Goal: Find specific fact: Find specific fact

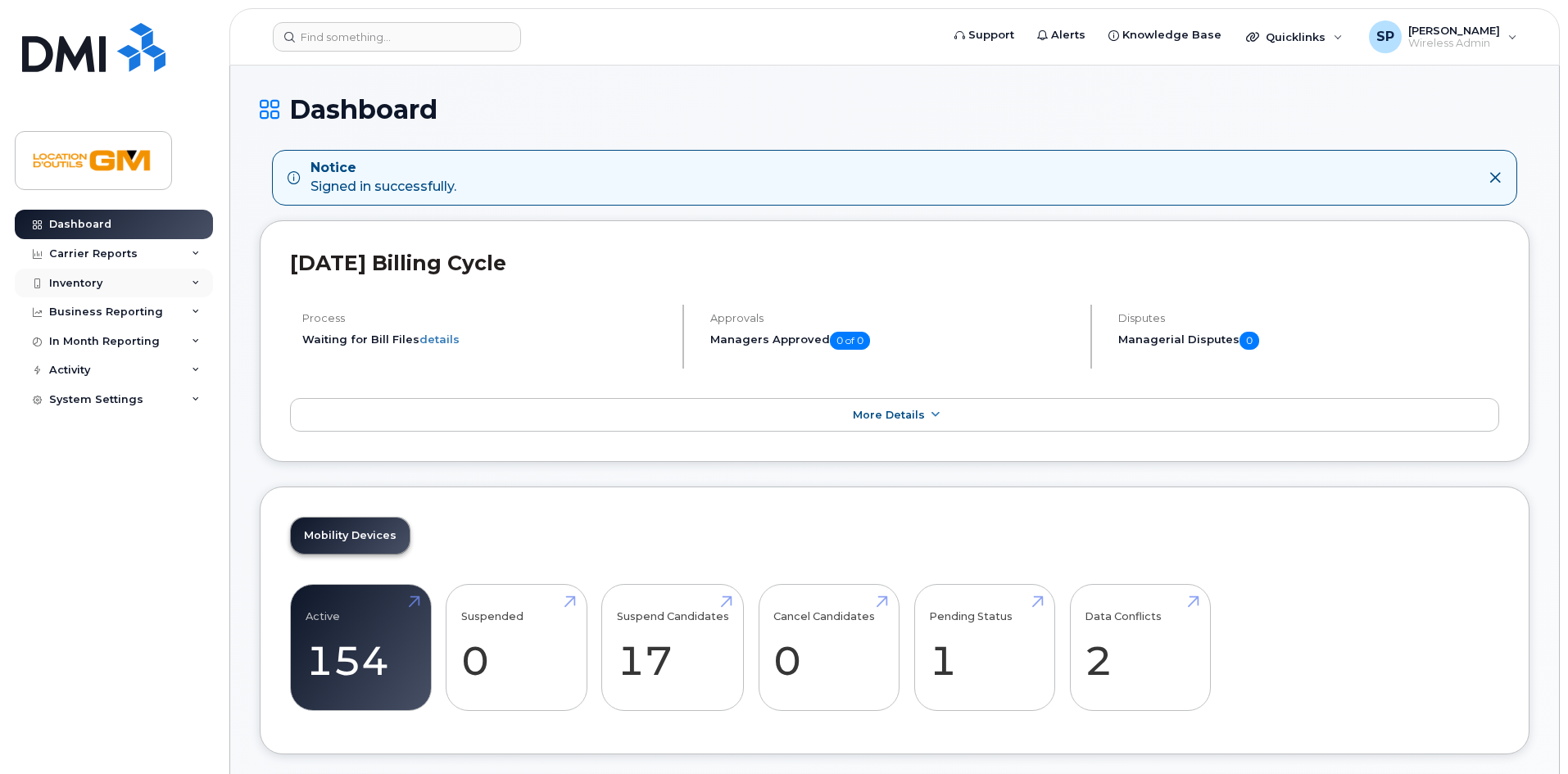
click at [159, 276] on div "Inventory" at bounding box center [114, 283] width 198 height 30
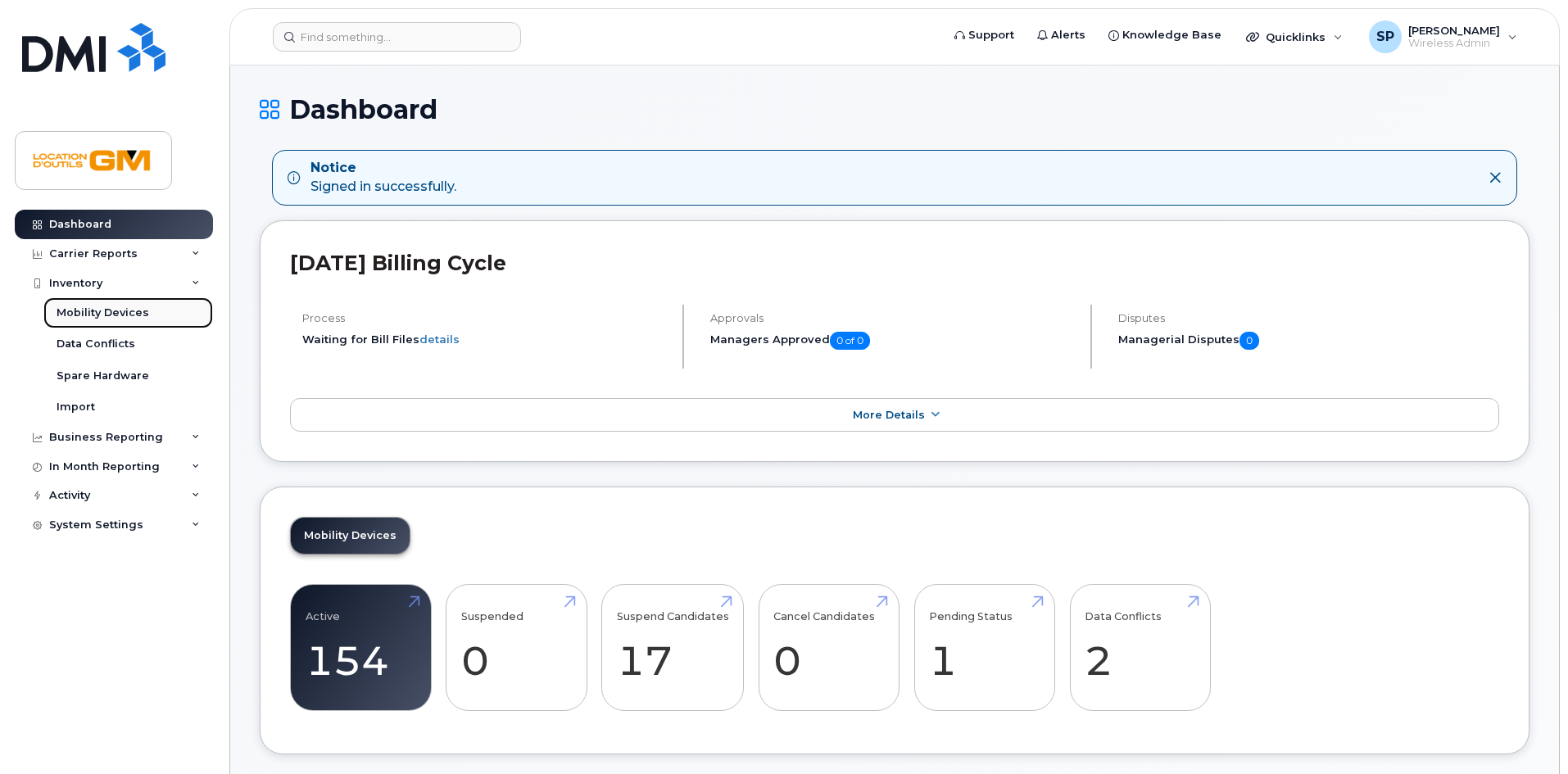
click at [148, 318] on link "Mobility Devices" at bounding box center [128, 313] width 169 height 31
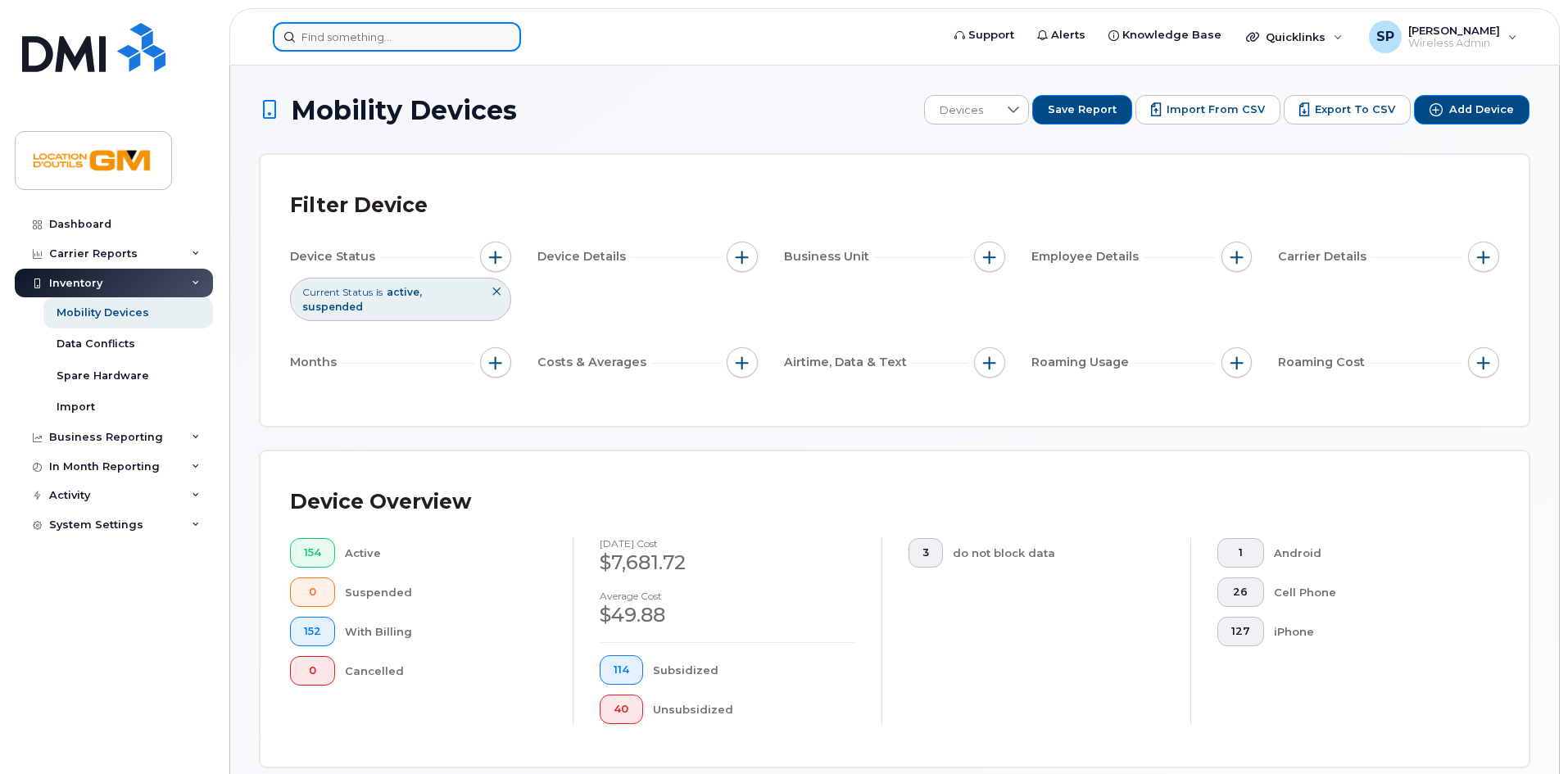
click at [414, 39] on input at bounding box center [397, 37] width 248 height 30
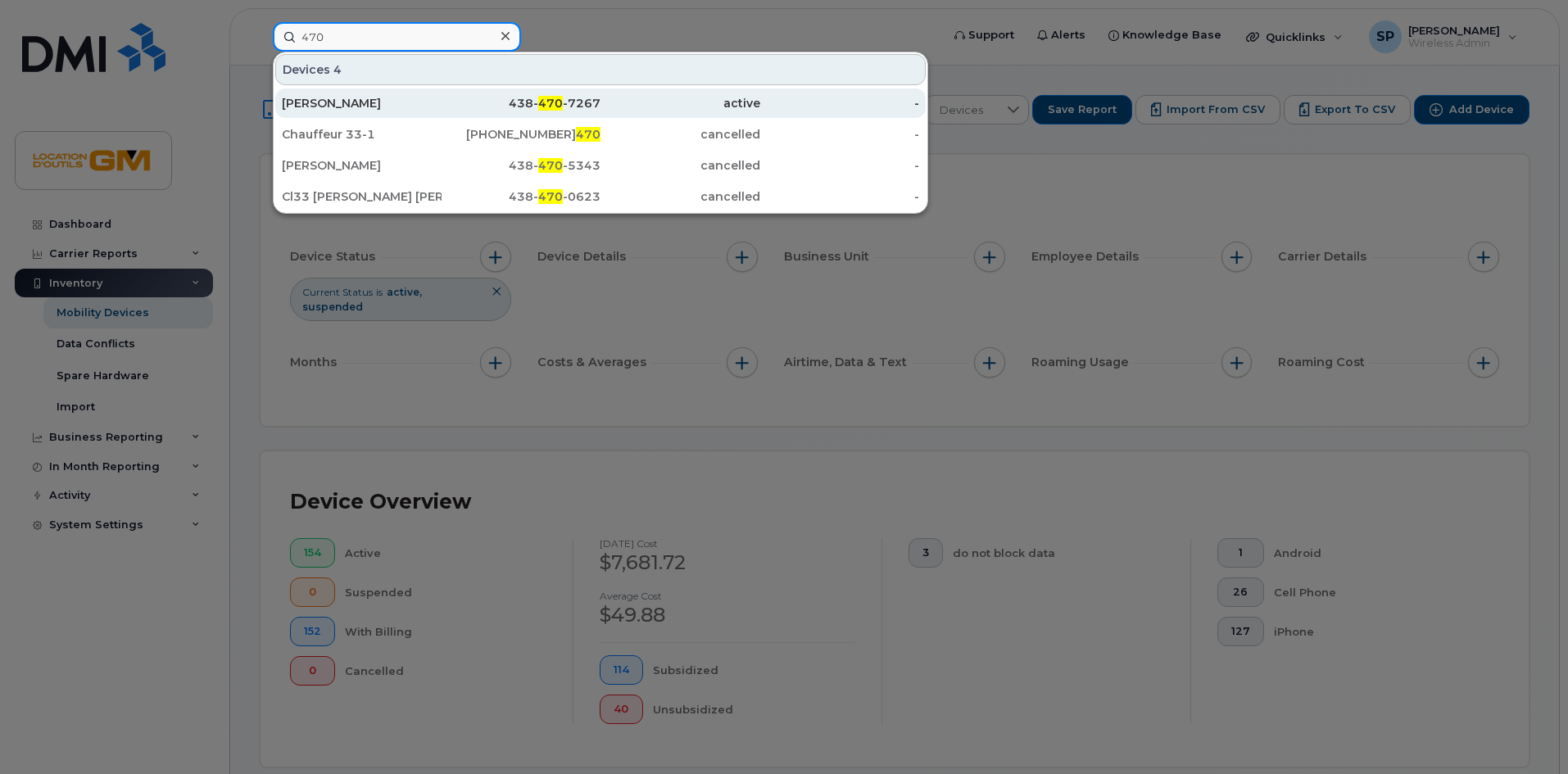
type input "470"
click at [558, 104] on span "470" at bounding box center [551, 104] width 25 height 15
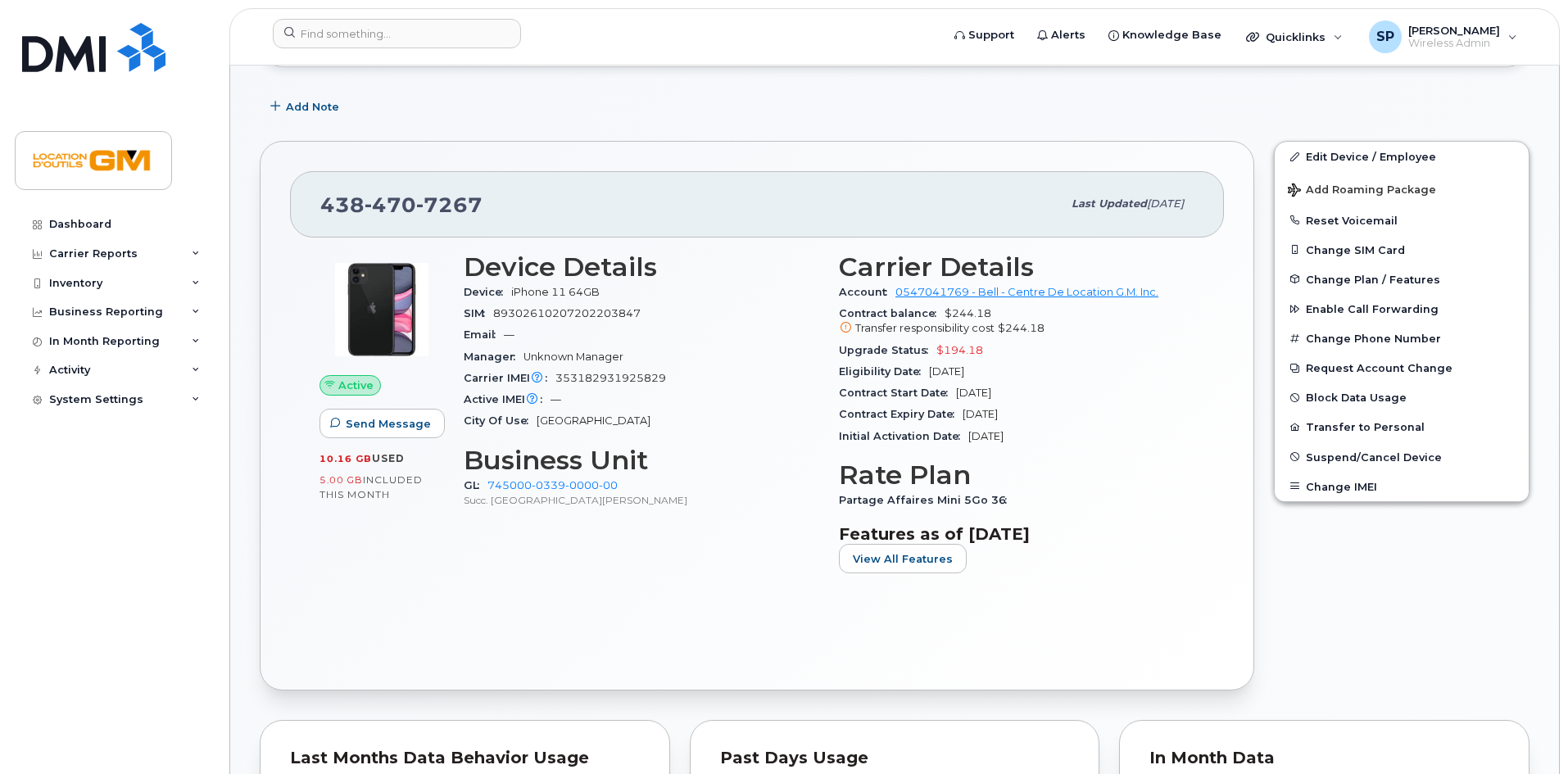
scroll to position [244, 0]
drag, startPoint x: 418, startPoint y: 213, endPoint x: 579, endPoint y: 212, distance: 161.0
click at [520, 213] on div "[PHONE_NUMBER]" at bounding box center [691, 203] width 741 height 34
drag, startPoint x: 372, startPoint y: 205, endPoint x: 442, endPoint y: 189, distance: 71.8
click at [442, 189] on div "[PHONE_NUMBER]" at bounding box center [691, 203] width 741 height 34
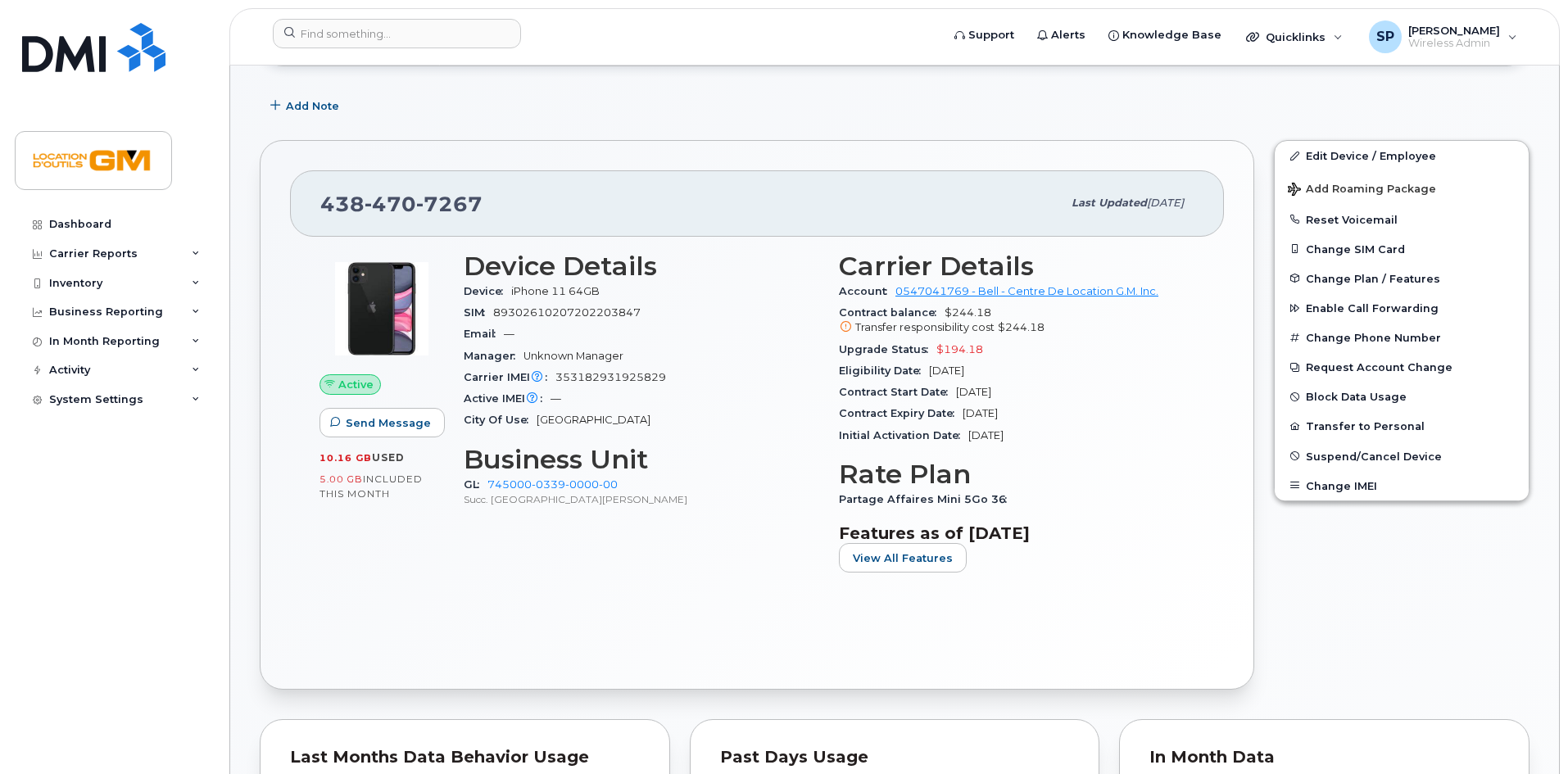
click at [458, 185] on div "[PHONE_NUMBER] Last updated [DATE]" at bounding box center [756, 203] width 934 height 66
drag, startPoint x: 424, startPoint y: 204, endPoint x: 504, endPoint y: 203, distance: 80.0
click at [504, 203] on div "[PHONE_NUMBER]" at bounding box center [691, 203] width 741 height 34
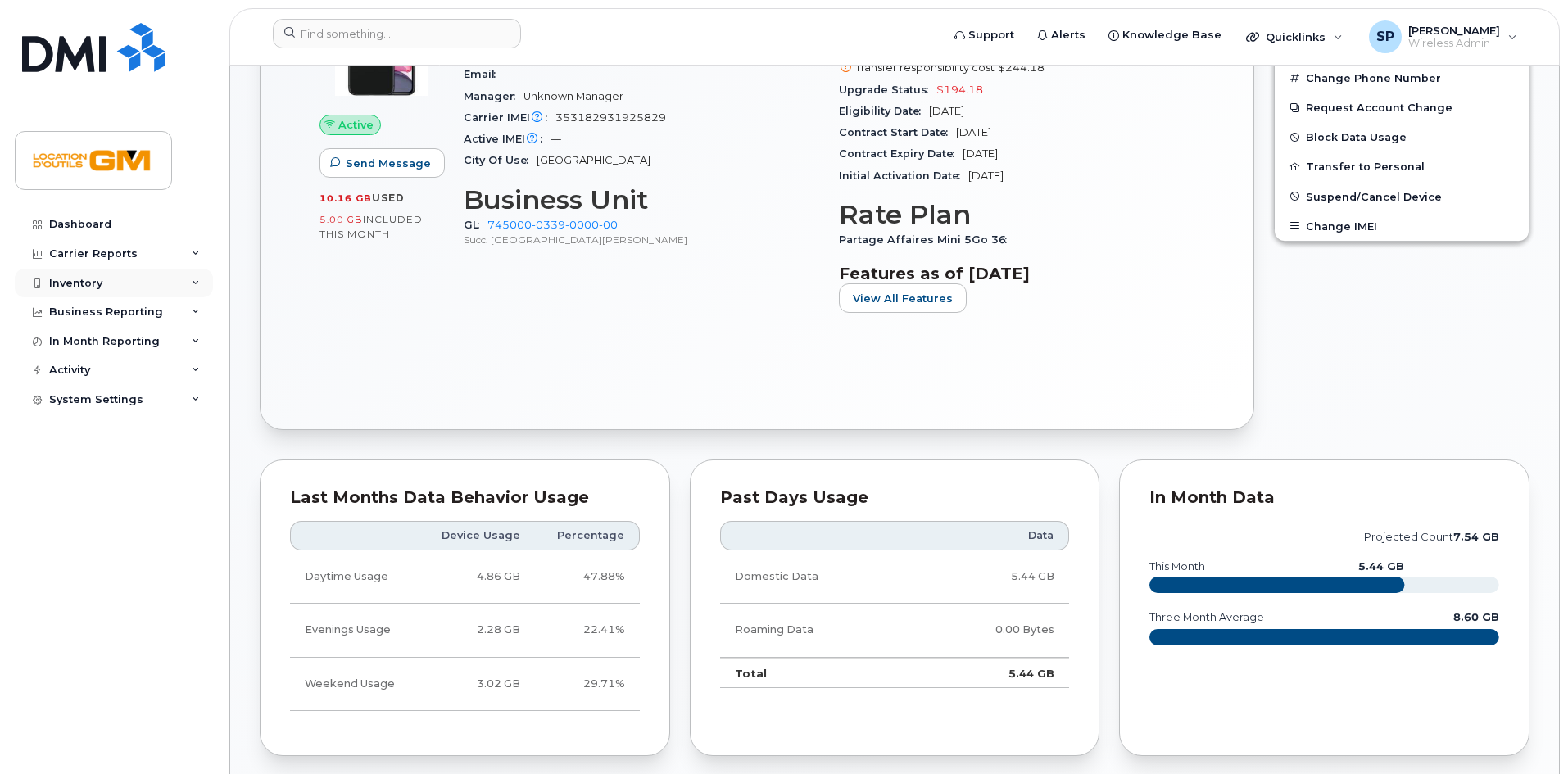
scroll to position [0, 0]
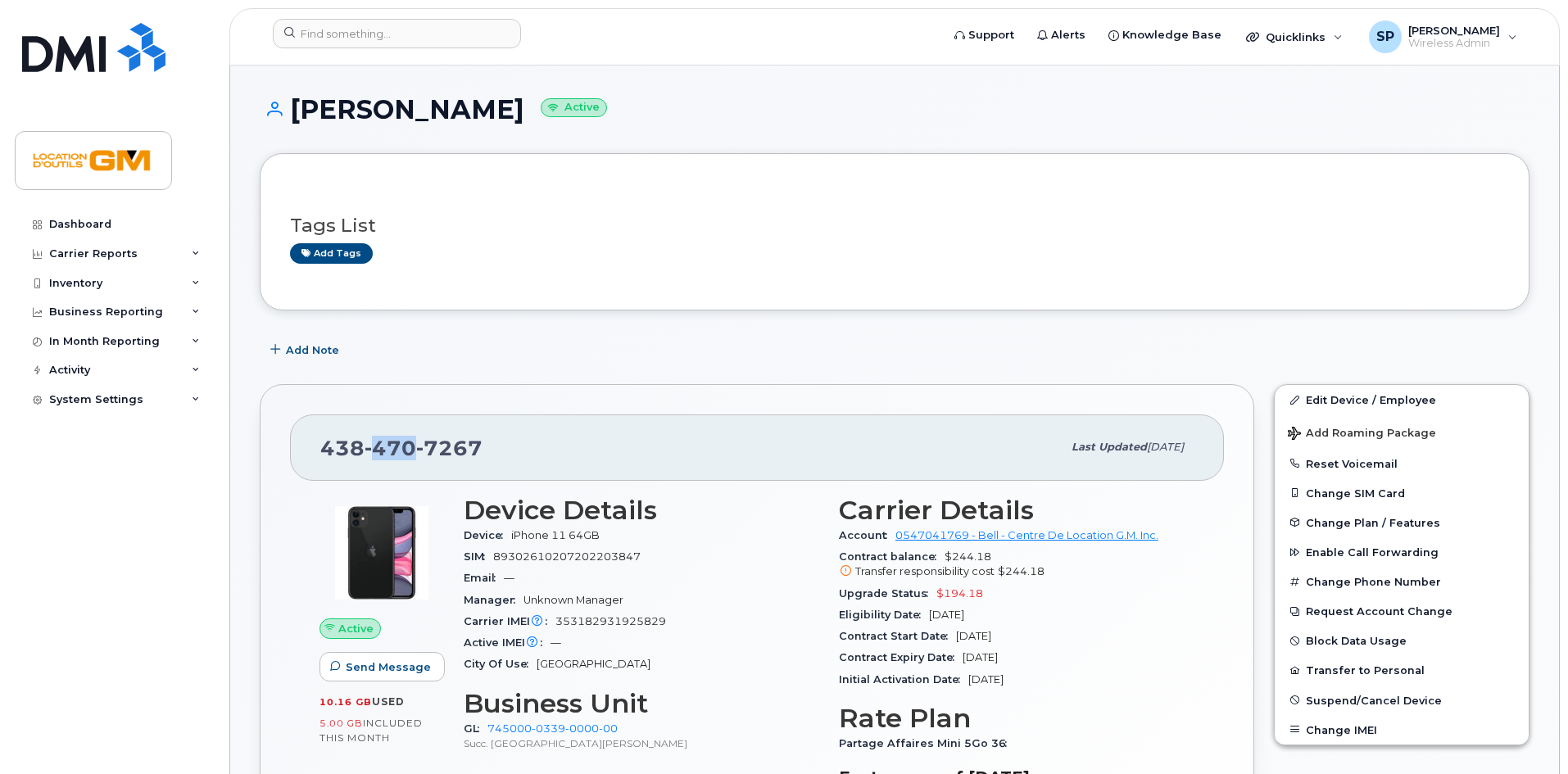
drag, startPoint x: 371, startPoint y: 447, endPoint x: 427, endPoint y: 439, distance: 56.6
click at [427, 439] on span "[PHONE_NUMBER]" at bounding box center [401, 448] width 162 height 25
drag, startPoint x: 421, startPoint y: 446, endPoint x: 496, endPoint y: 446, distance: 75.0
click at [496, 446] on div "[PHONE_NUMBER]" at bounding box center [691, 447] width 741 height 34
click at [441, 452] on span "7267" at bounding box center [450, 448] width 67 height 25
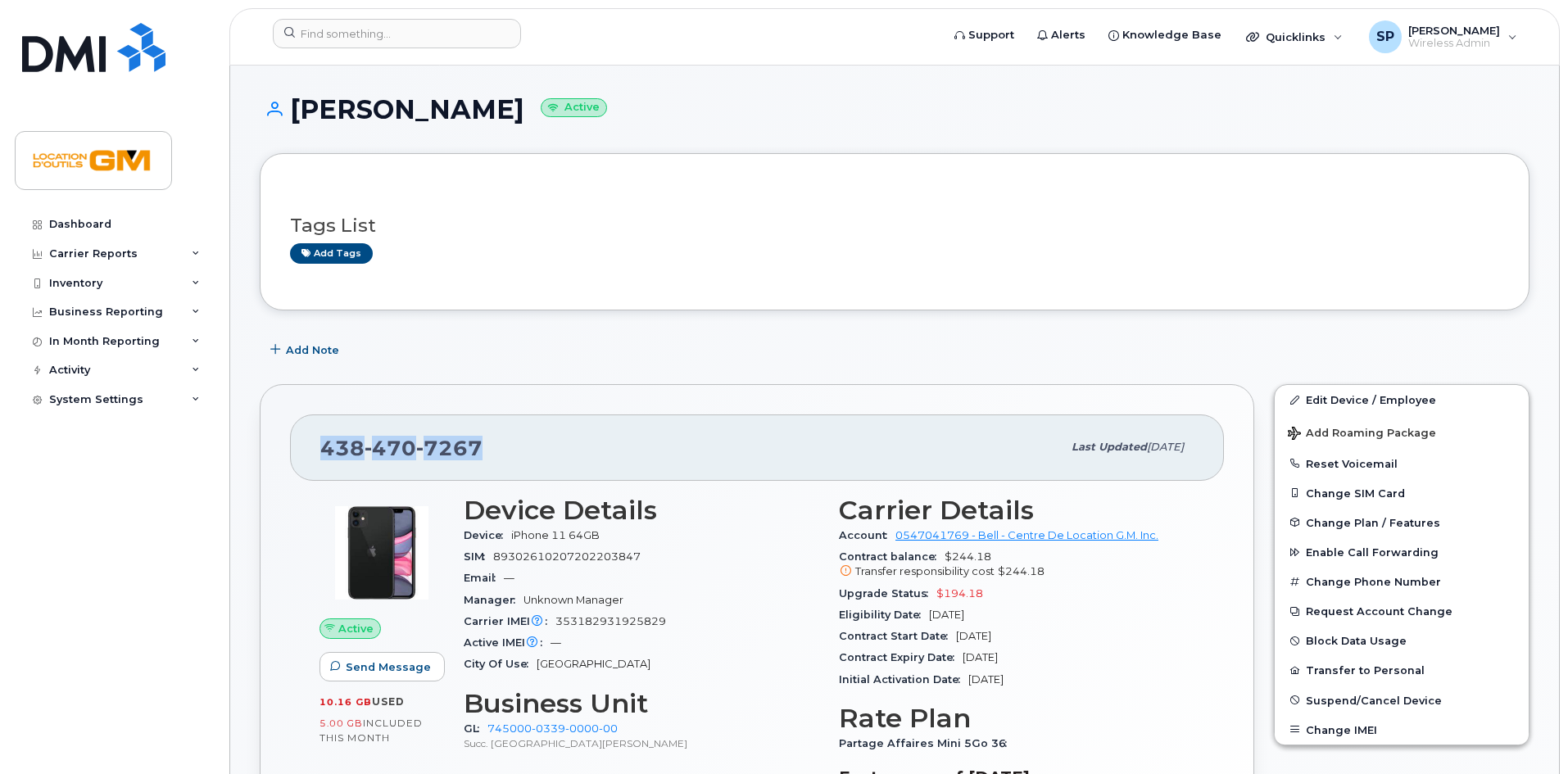
click at [441, 452] on span "7267" at bounding box center [450, 448] width 67 height 25
click at [489, 449] on div "[PHONE_NUMBER]" at bounding box center [691, 447] width 741 height 34
click at [479, 453] on span "7267" at bounding box center [450, 448] width 67 height 25
